Goal: Navigation & Orientation: Find specific page/section

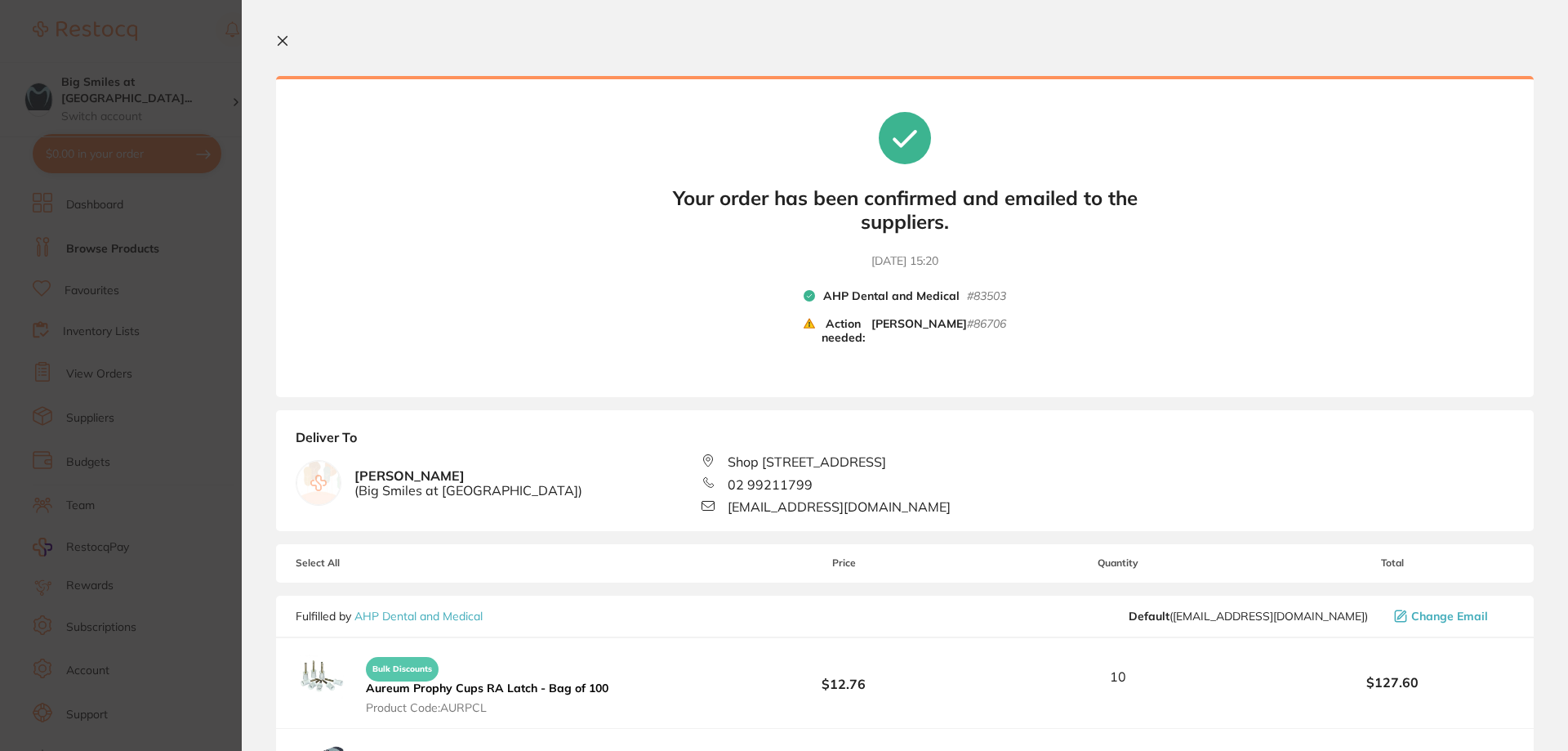
click at [275, 27] on section "Your orders are being processed and we will notify you once we have placed the …" at bounding box center [904, 376] width 1326 height 751
click at [287, 41] on icon at bounding box center [282, 40] width 13 height 13
click at [276, 36] on div "$351.92 Big Smiles at [GEOGRAPHIC_DATA]... Switch account Big Smiles at [GEOGRA…" at bounding box center [784, 376] width 1568 height 751
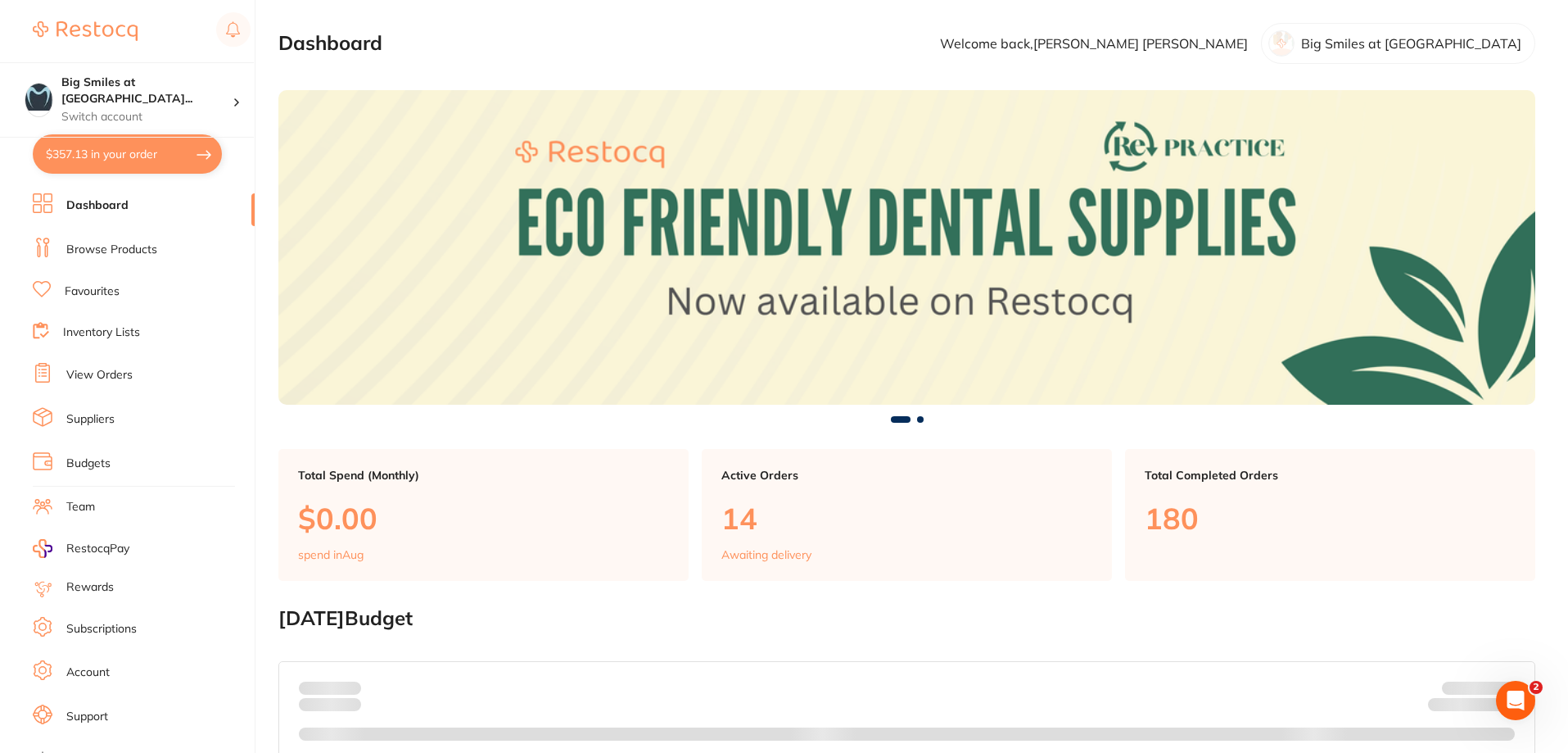
checkbox input "false"
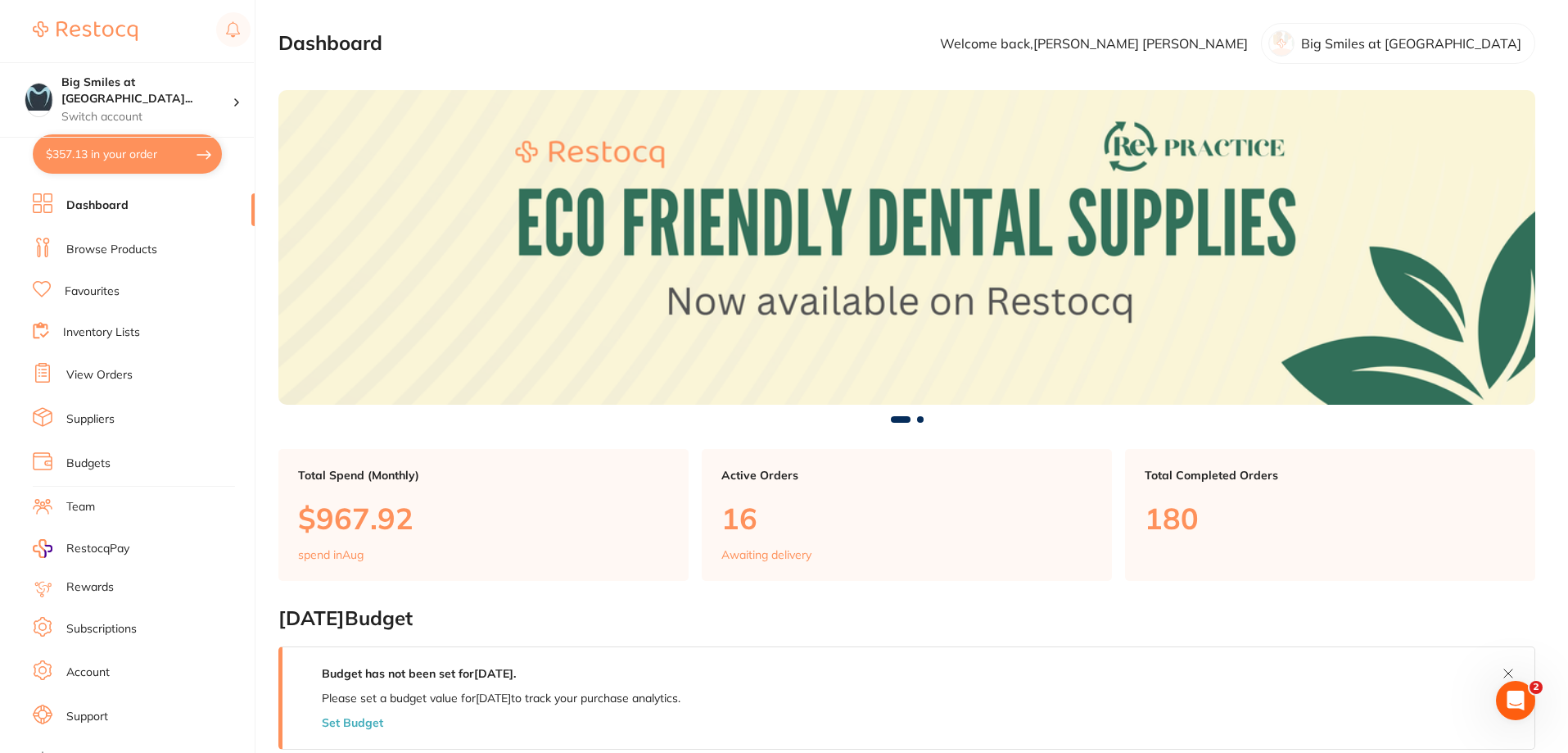
click at [132, 253] on link "Browse Products" at bounding box center [112, 250] width 91 height 16
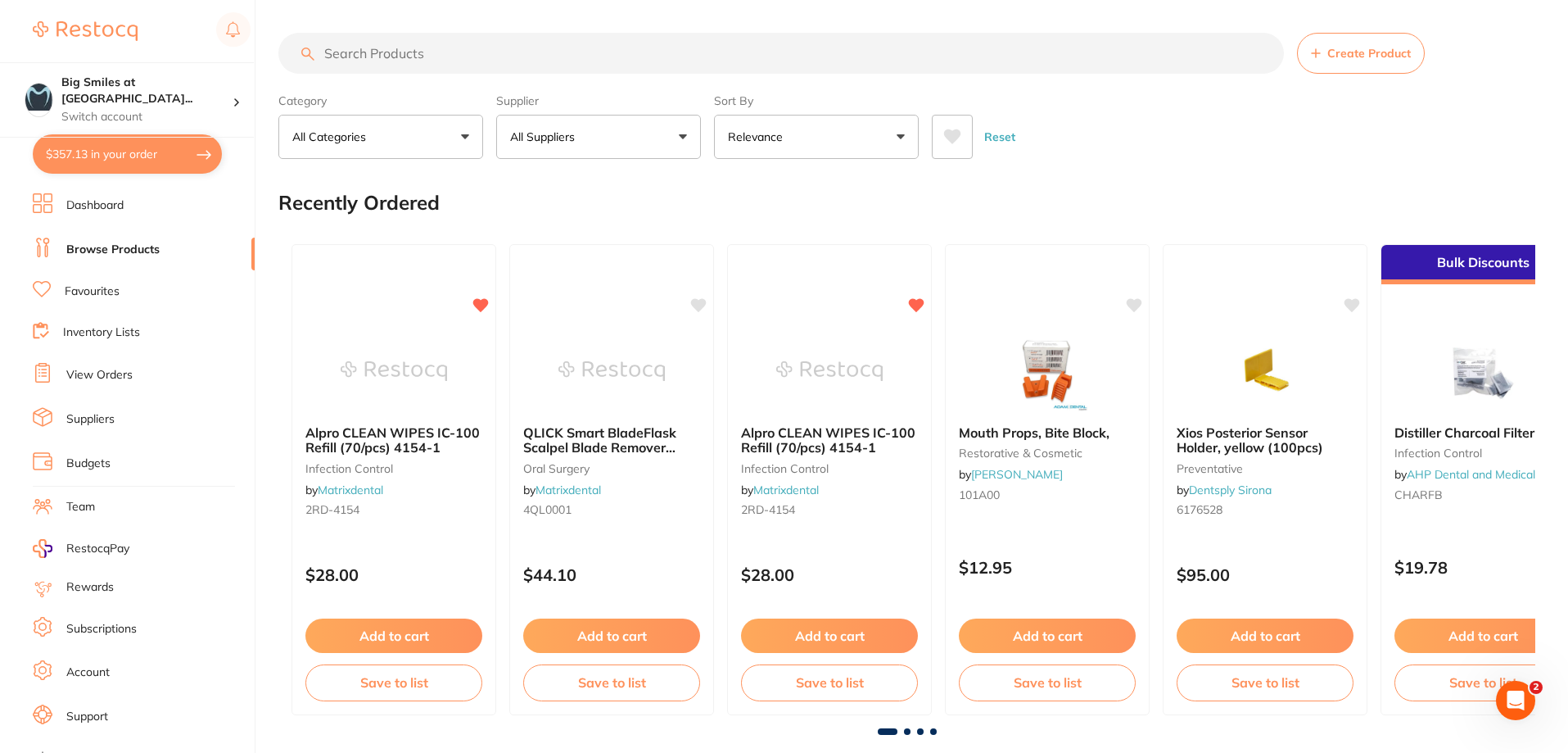
click at [629, 128] on button "All Suppliers" at bounding box center [598, 136] width 205 height 44
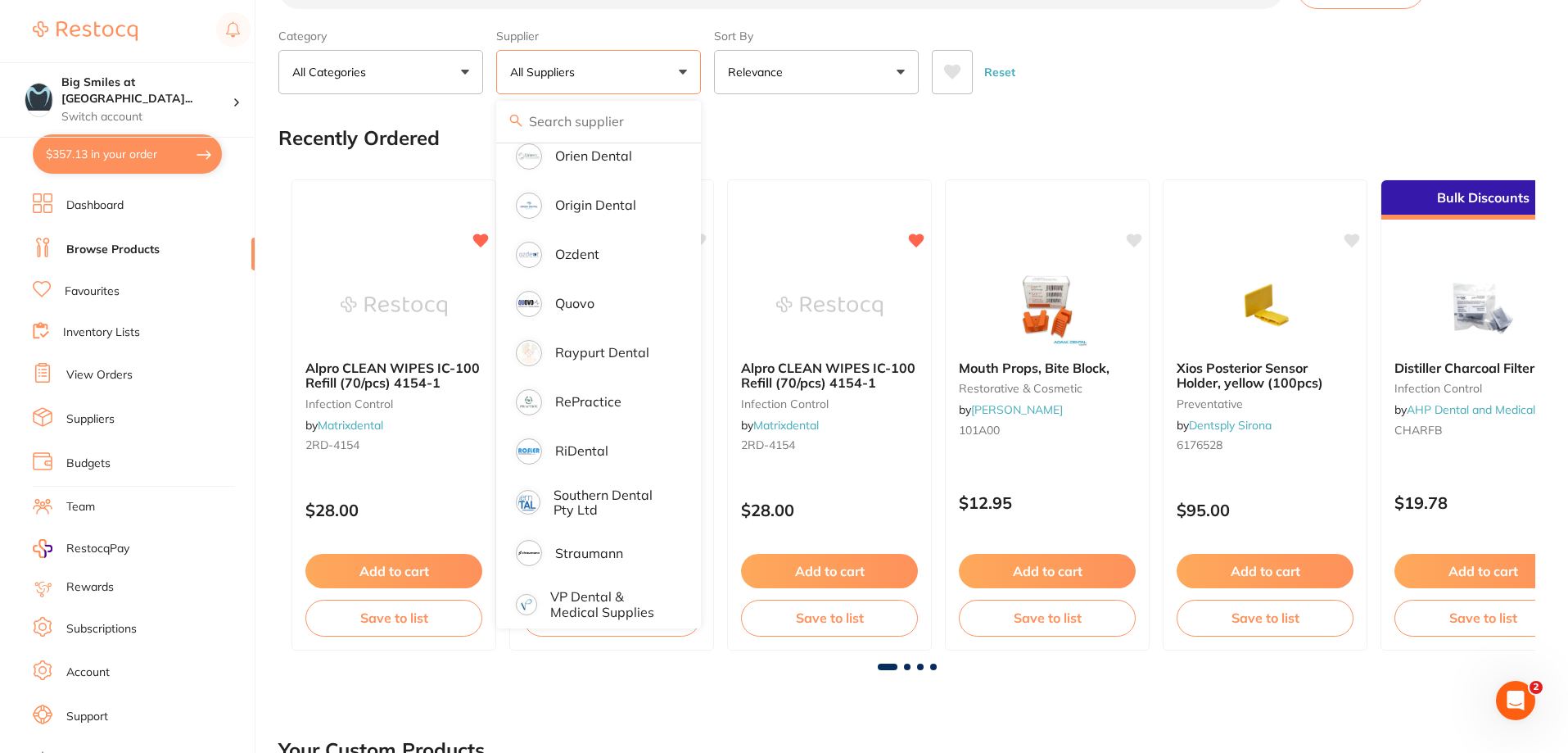
scroll to position [82, 0]
